Goal: Transaction & Acquisition: Download file/media

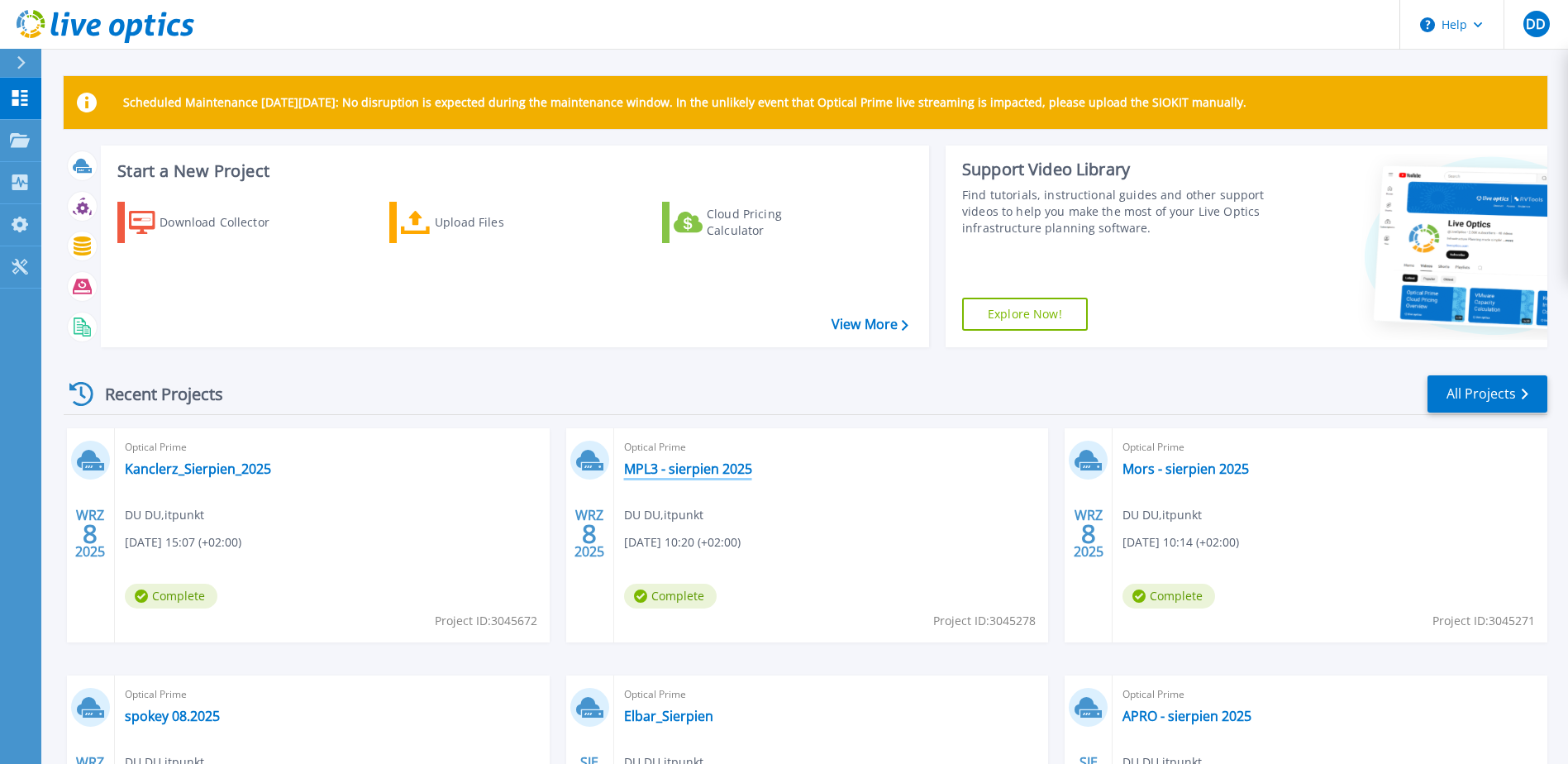
click at [689, 467] on link "MPL3 - sierpien 2025" at bounding box center [688, 468] width 128 height 17
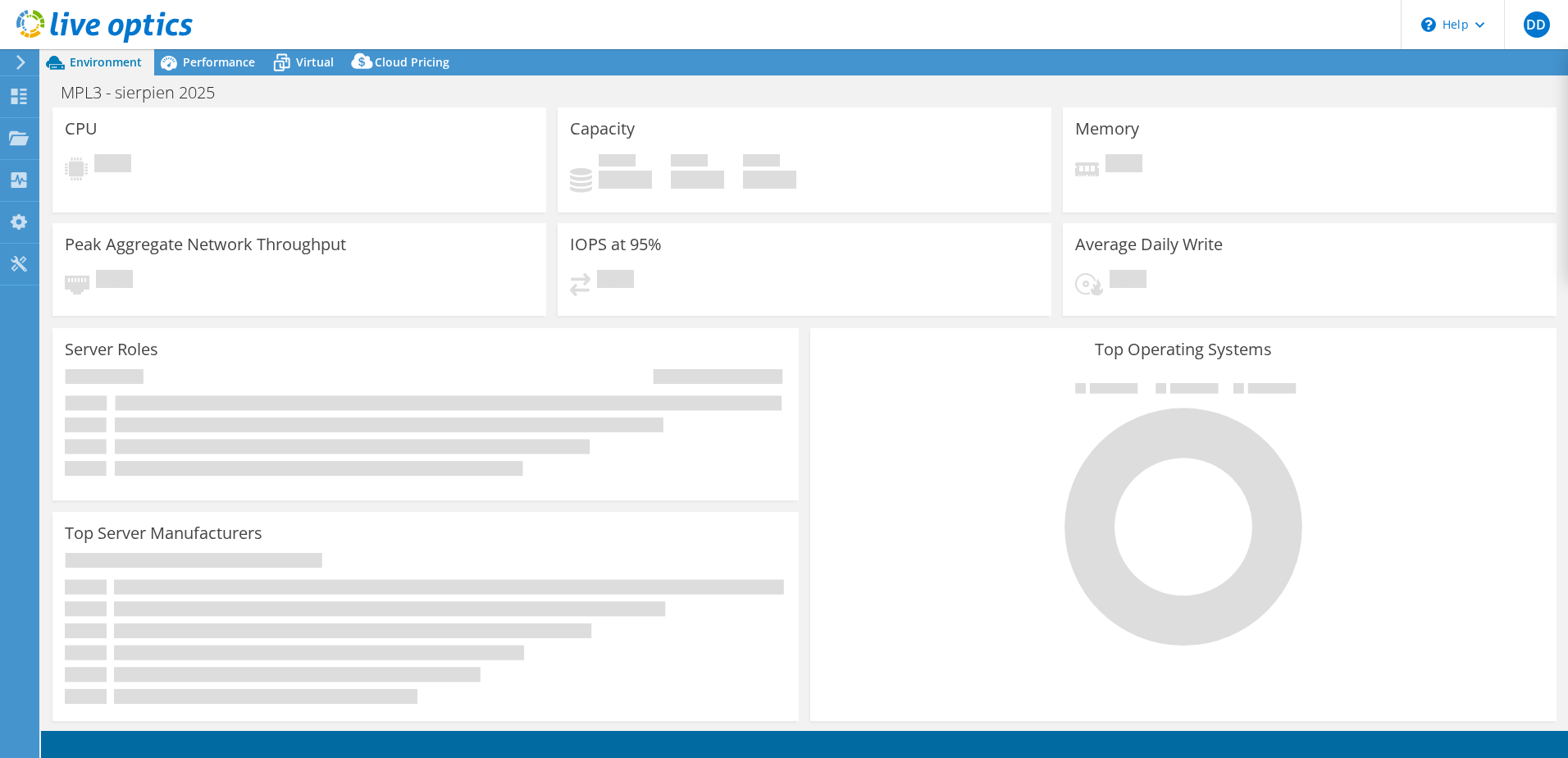
select select "USD"
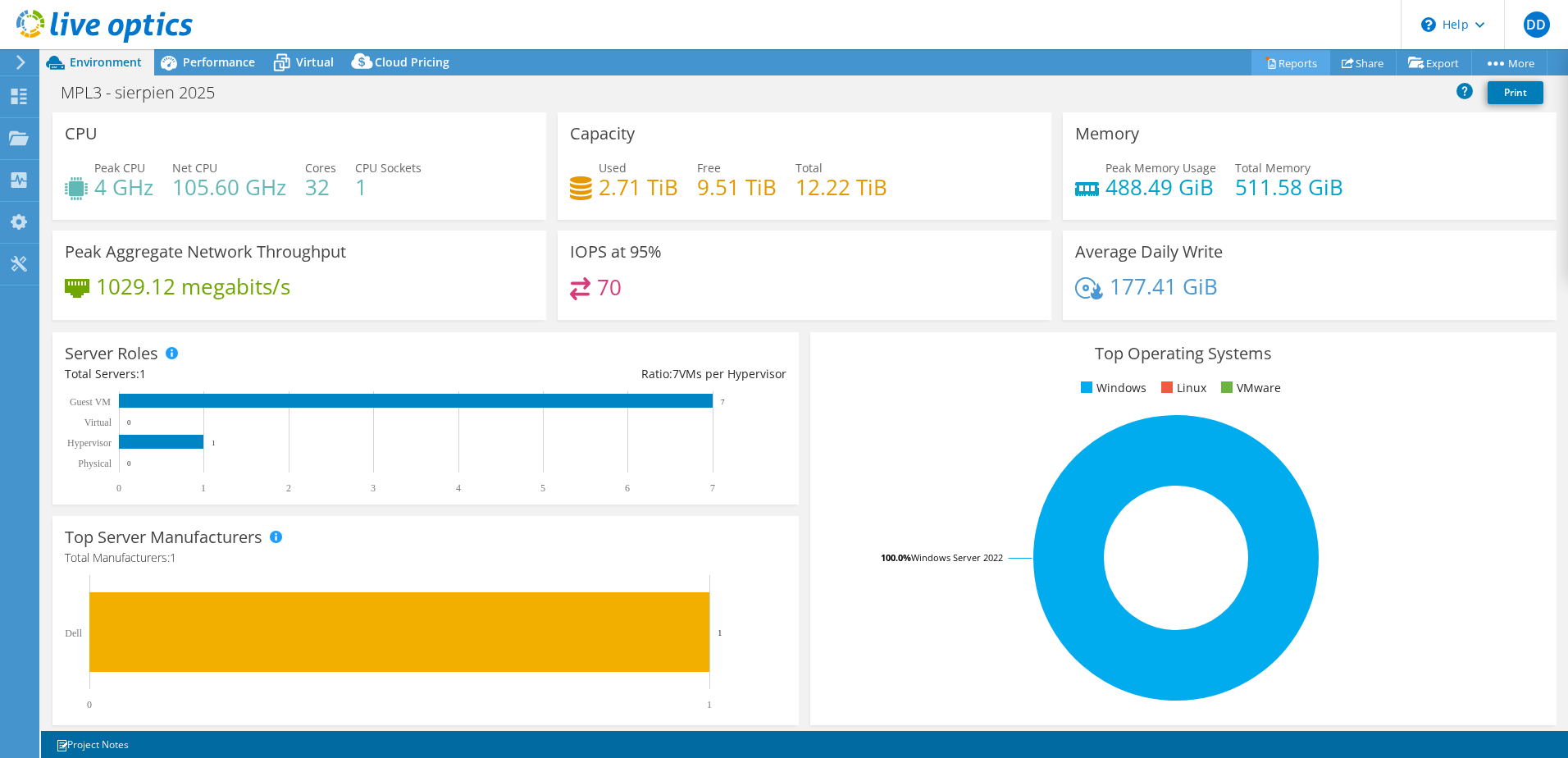
click at [1290, 59] on link "Reports" at bounding box center [1291, 63] width 78 height 26
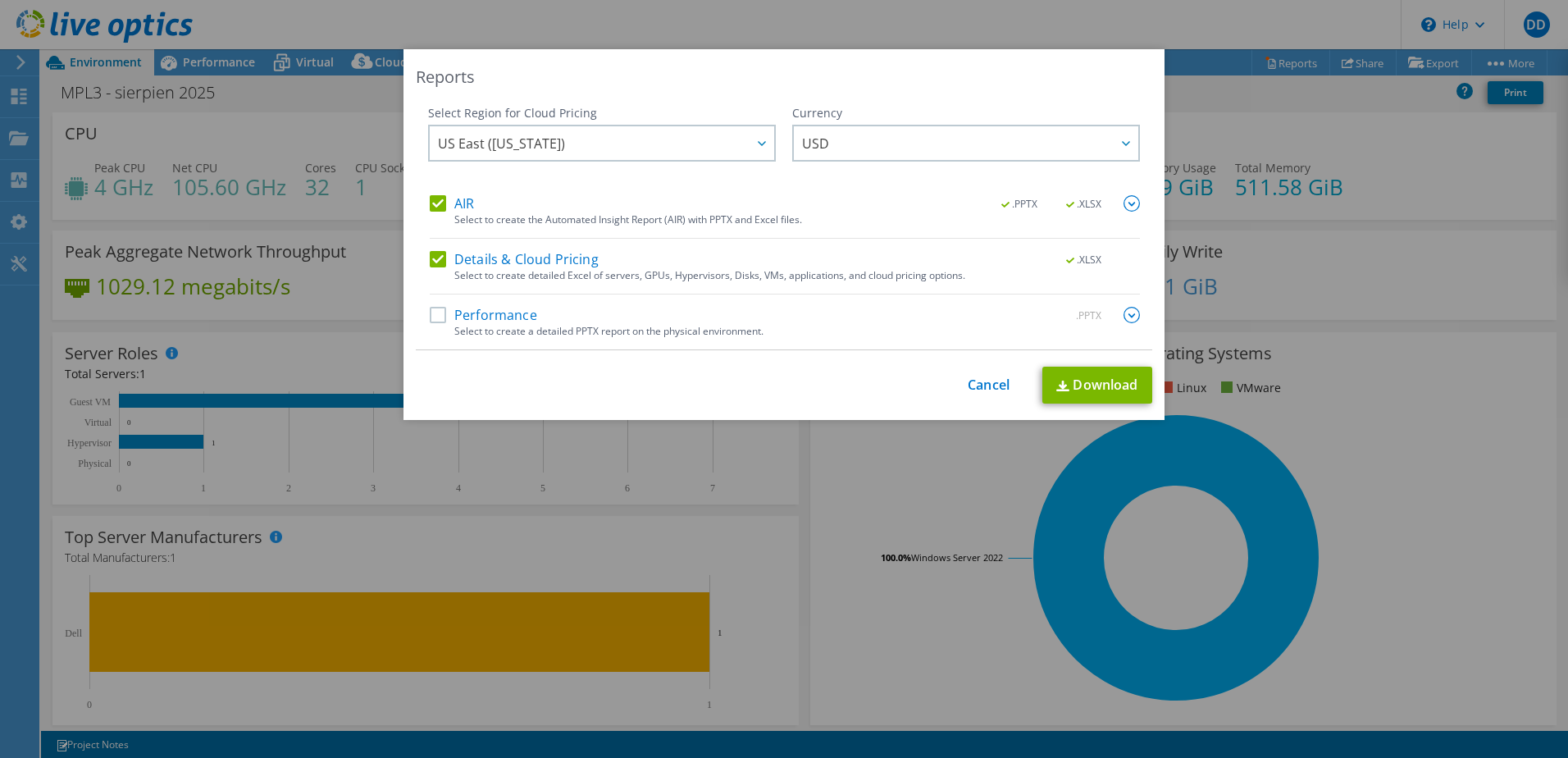
click at [436, 314] on label "Performance" at bounding box center [483, 315] width 107 height 17
click at [0, 0] on input "Performance" at bounding box center [0, 0] width 0 height 0
click at [1127, 203] on img at bounding box center [1131, 203] width 17 height 17
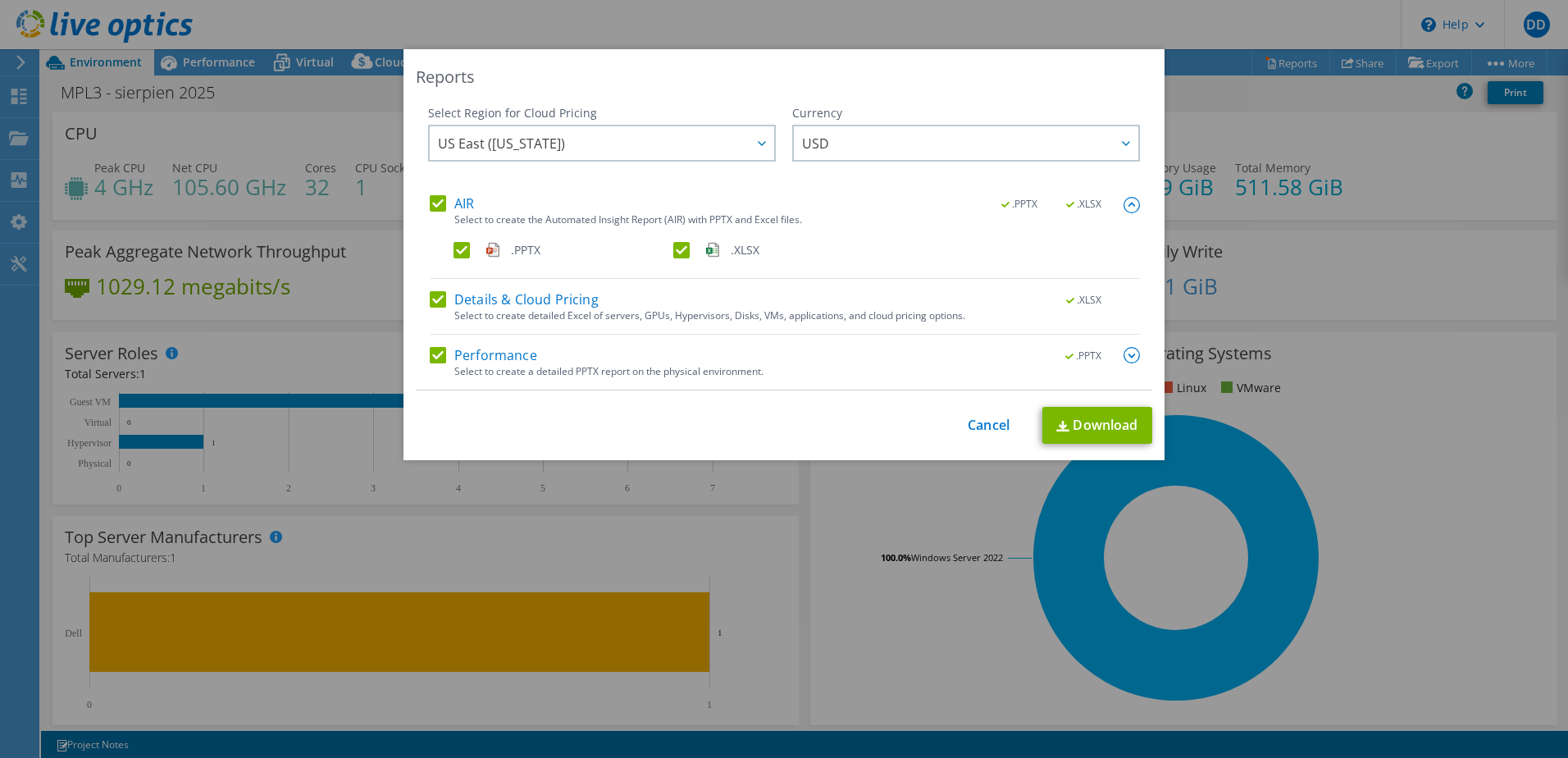
click at [666, 248] on div ".PPTX .XLSX" at bounding box center [796, 254] width 686 height 24
click at [432, 303] on label "Details & Cloud Pricing" at bounding box center [514, 299] width 169 height 17
click at [0, 0] on input "Details & Cloud Pricing" at bounding box center [0, 0] width 0 height 0
click at [675, 251] on label ".XLSX" at bounding box center [782, 250] width 217 height 17
click at [0, 0] on input ".XLSX" at bounding box center [0, 0] width 0 height 0
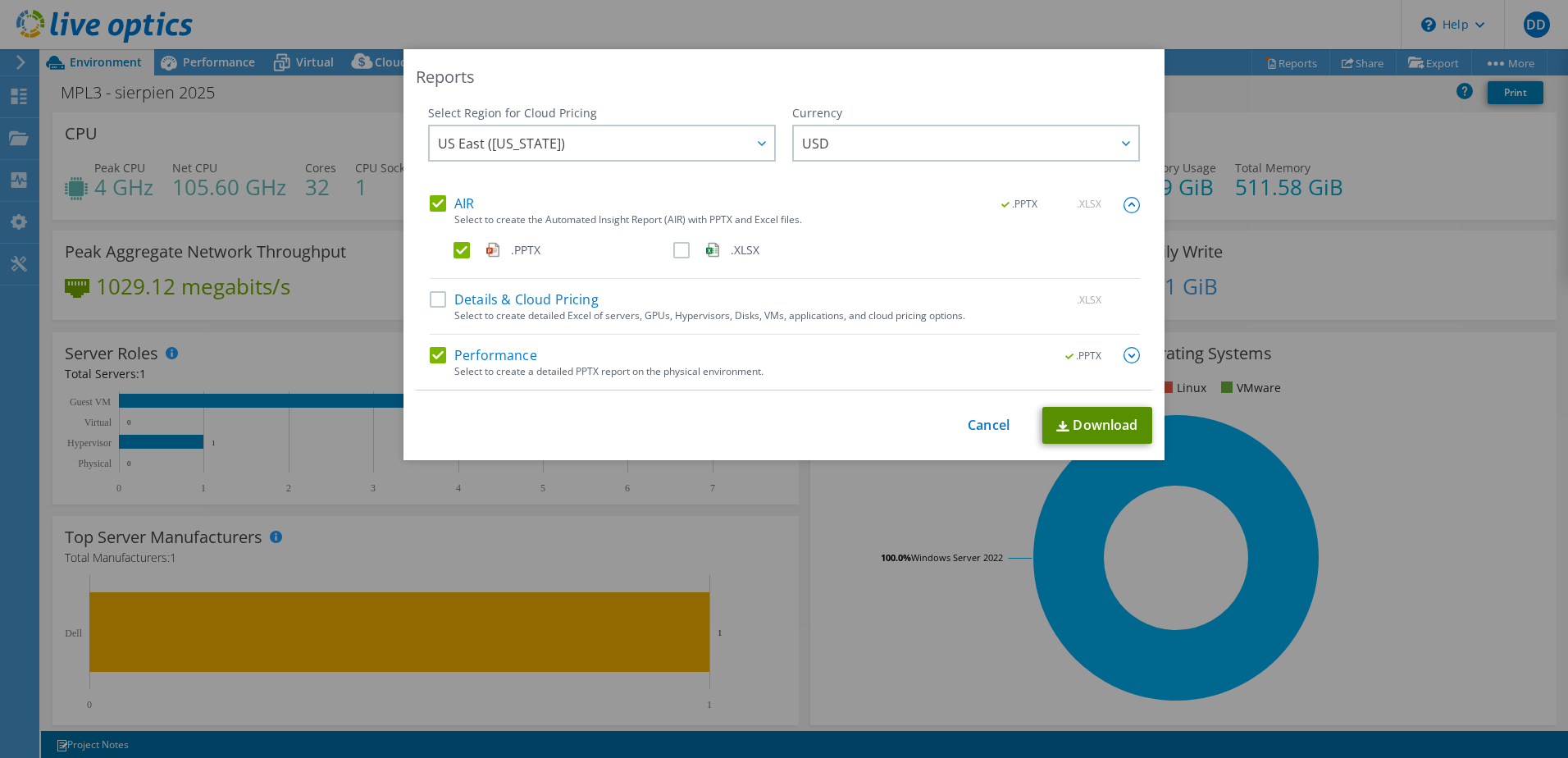
click at [1089, 424] on link "Download" at bounding box center [1097, 425] width 110 height 37
